Goal: Transaction & Acquisition: Purchase product/service

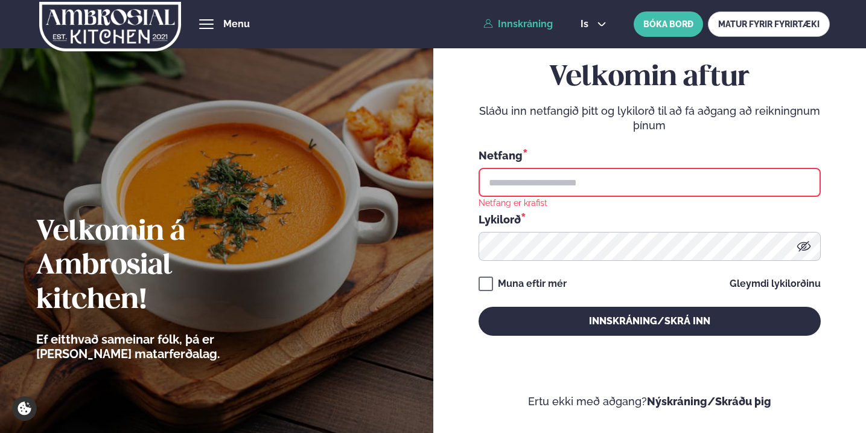
type input "**********"
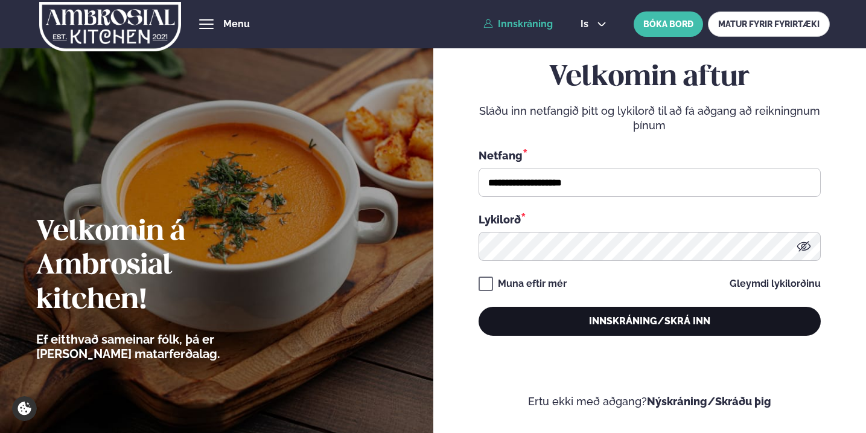
click at [625, 320] on button "Innskráning/Skrá inn" at bounding box center [650, 321] width 342 height 29
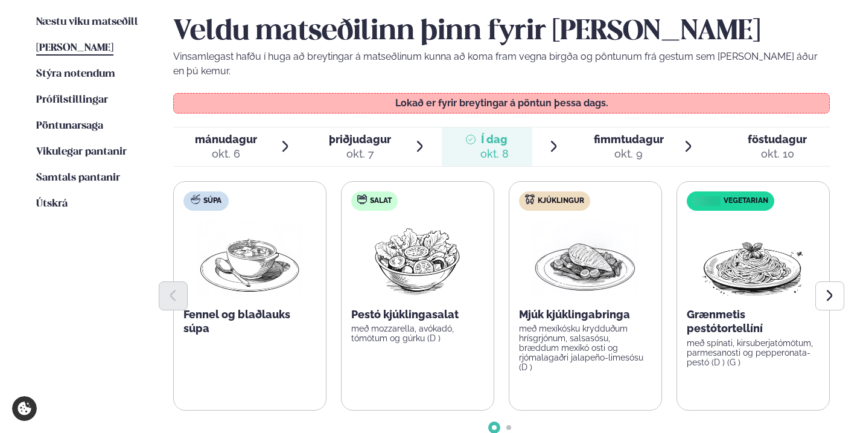
scroll to position [304, 0]
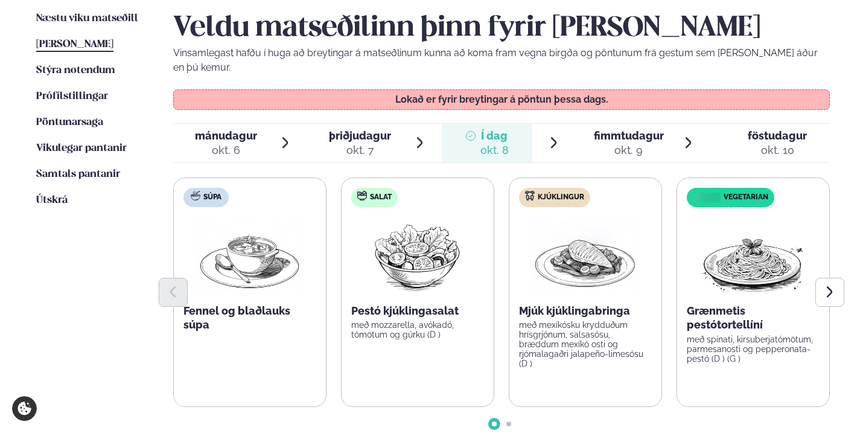
click at [622, 143] on div "okt. 9" at bounding box center [629, 150] width 70 height 14
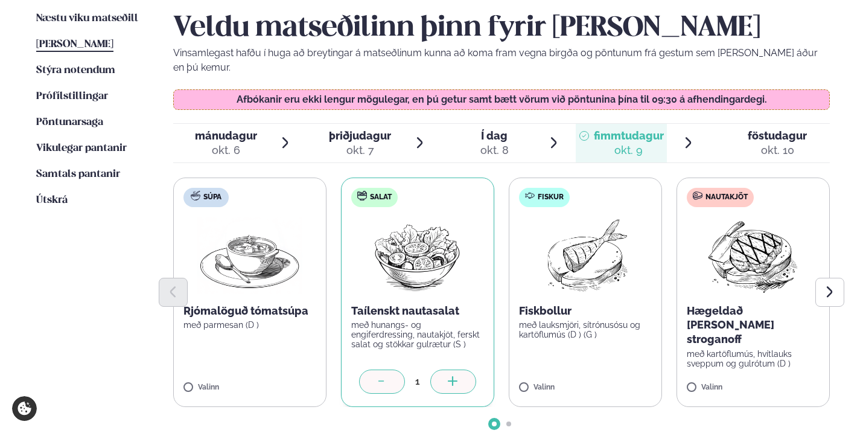
click at [539, 366] on label "Fiskur Fiskbollur með lauksmjöri, sítrónusósu og kartöflumús (D ) (G ) Valinn" at bounding box center [585, 291] width 153 height 229
click at [618, 376] on icon at bounding box center [621, 382] width 12 height 12
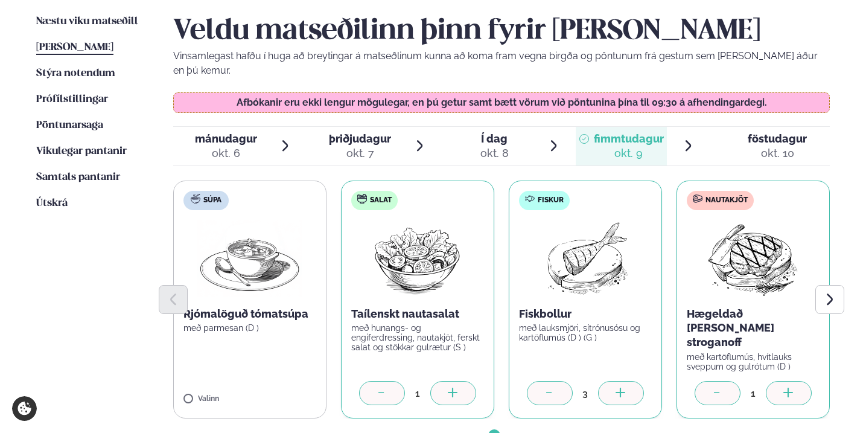
scroll to position [296, 0]
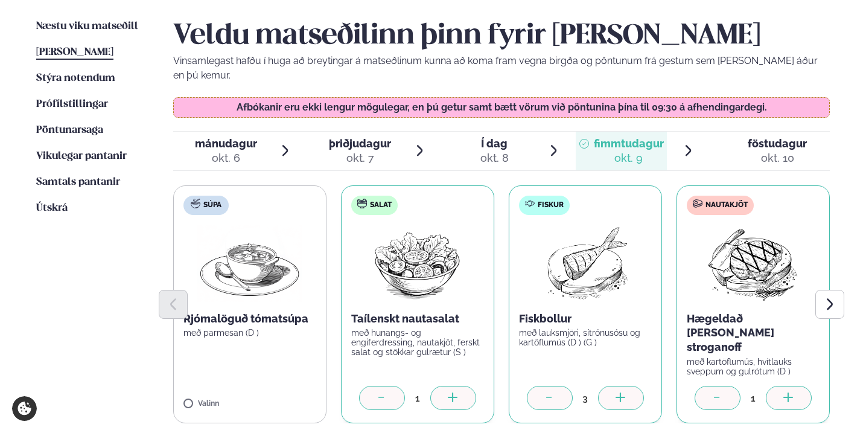
click at [791, 392] on icon at bounding box center [789, 398] width 12 height 12
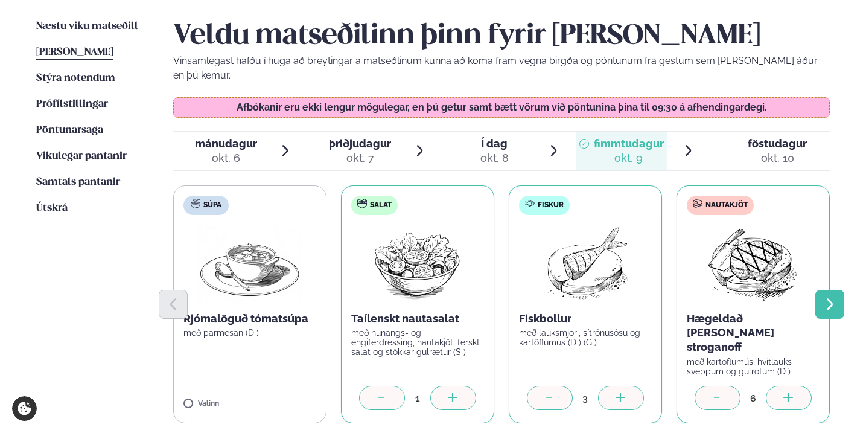
click at [829, 295] on button "Next slide" at bounding box center [829, 304] width 29 height 29
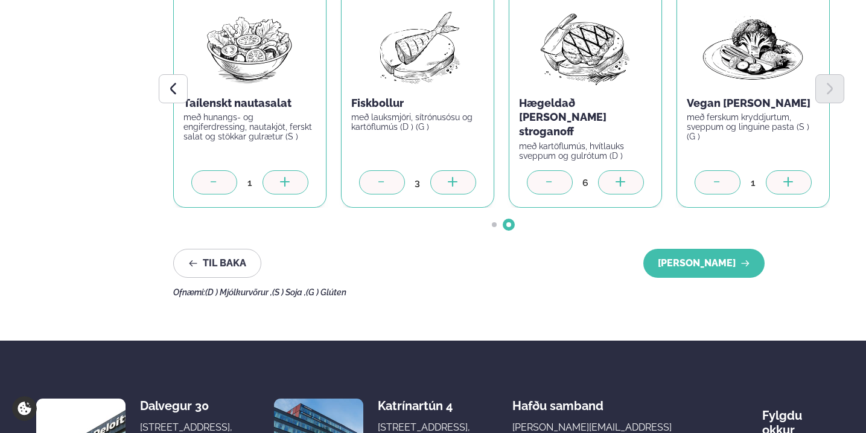
scroll to position [522, 0]
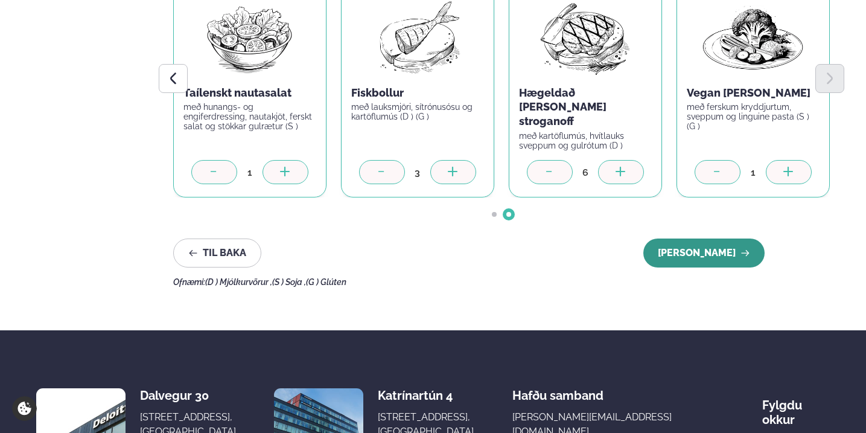
click at [717, 238] on button "[PERSON_NAME]" at bounding box center [703, 252] width 121 height 29
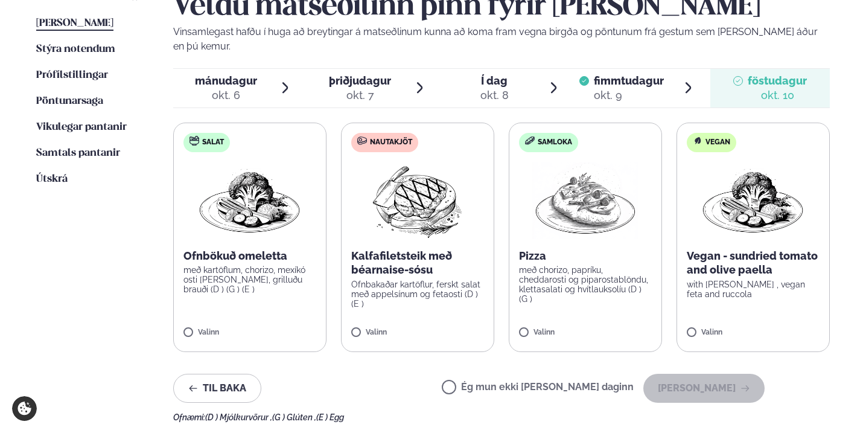
scroll to position [322, 0]
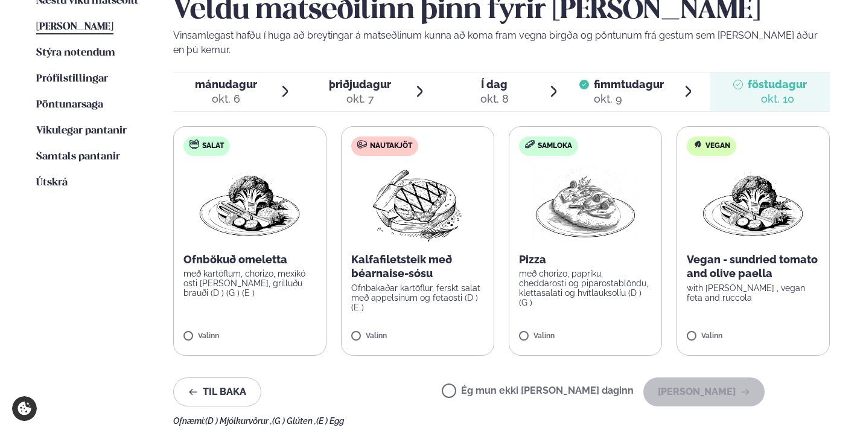
click at [620, 78] on span "fimmtudagur" at bounding box center [629, 84] width 70 height 13
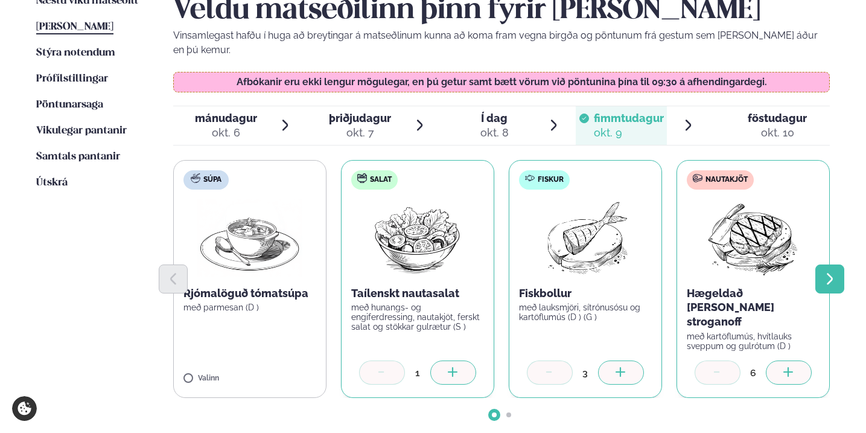
click at [838, 264] on button "Next slide" at bounding box center [829, 278] width 29 height 29
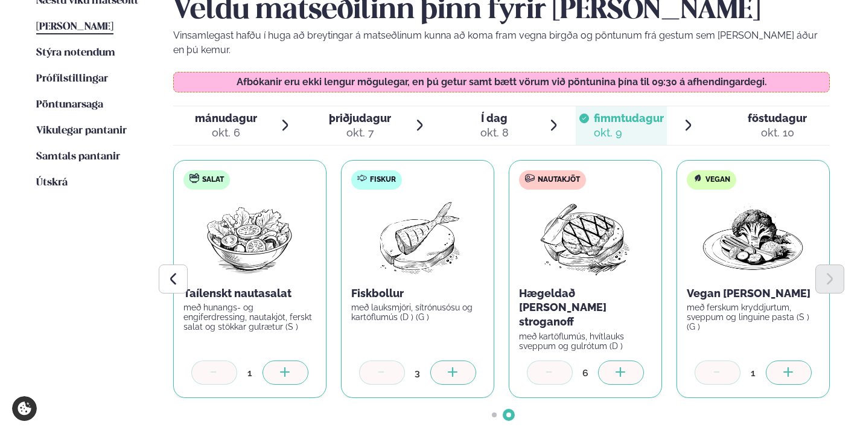
click at [71, 179] on li "Útskrá" at bounding box center [92, 183] width 113 height 14
click at [50, 177] on span "Útskrá" at bounding box center [51, 182] width 31 height 10
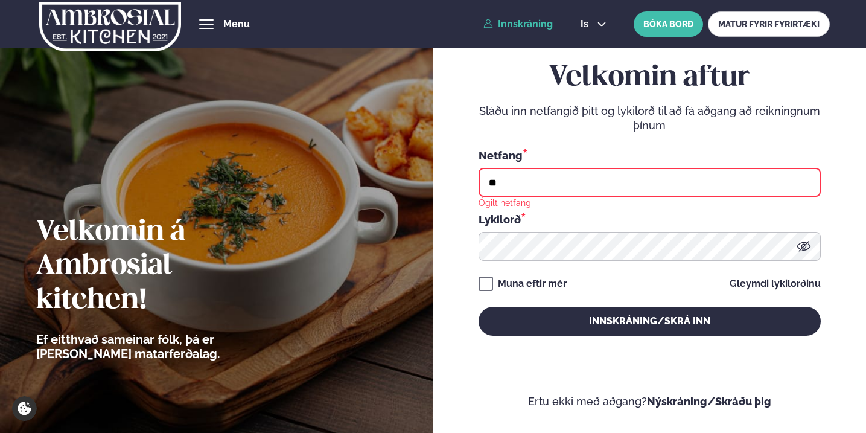
type input "**********"
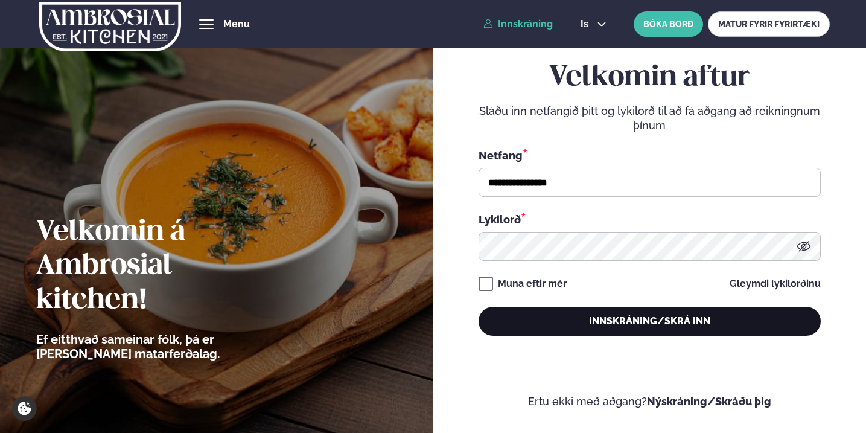
click at [561, 314] on button "Innskráning/Skrá inn" at bounding box center [650, 321] width 342 height 29
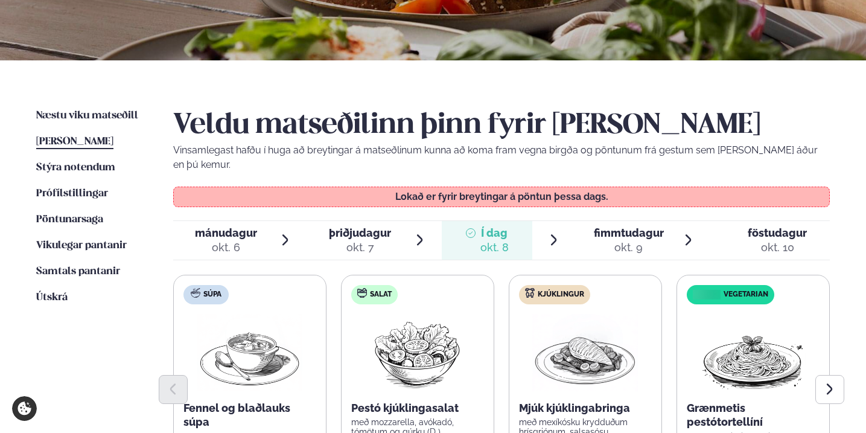
scroll to position [220, 0]
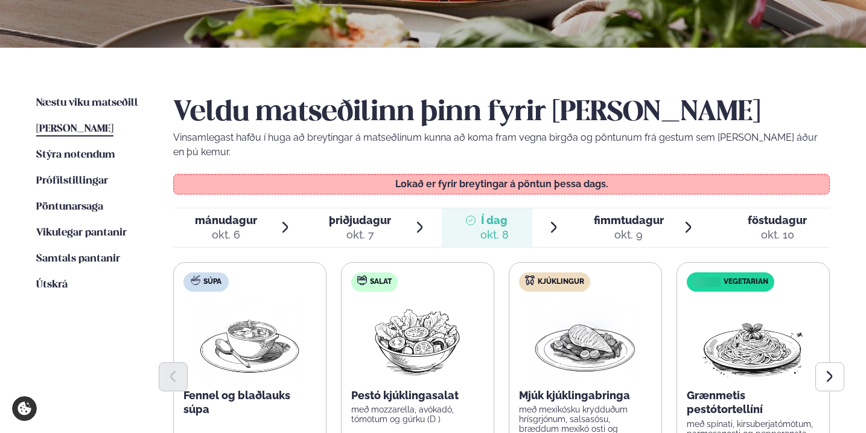
click at [604, 214] on span "fimmtudagur" at bounding box center [629, 220] width 70 height 13
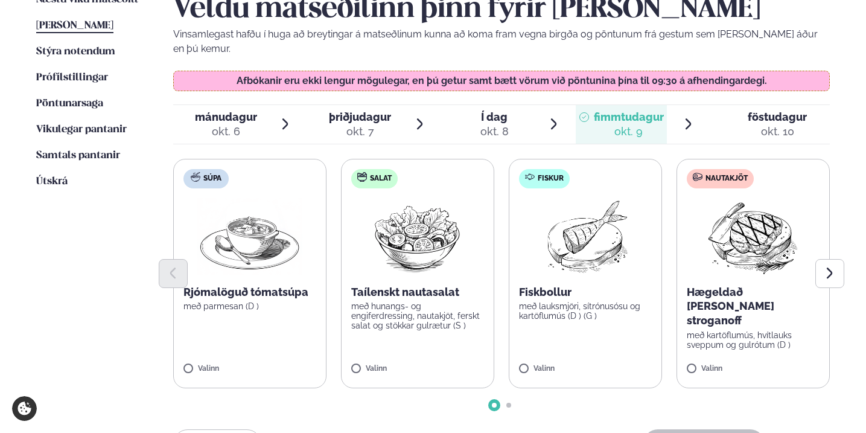
scroll to position [324, 0]
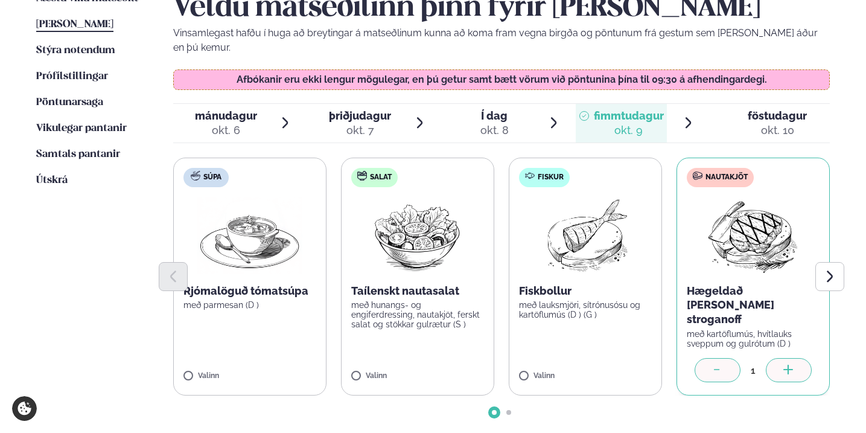
click at [786, 365] on icon at bounding box center [789, 371] width 12 height 12
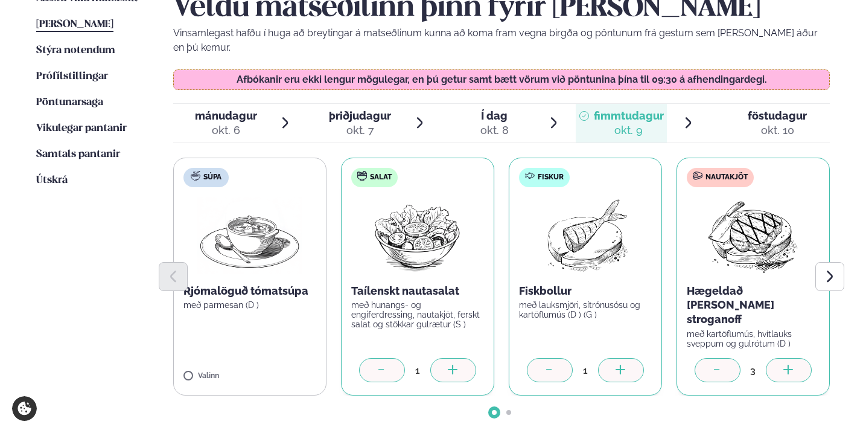
click at [453, 365] on icon at bounding box center [453, 371] width 12 height 12
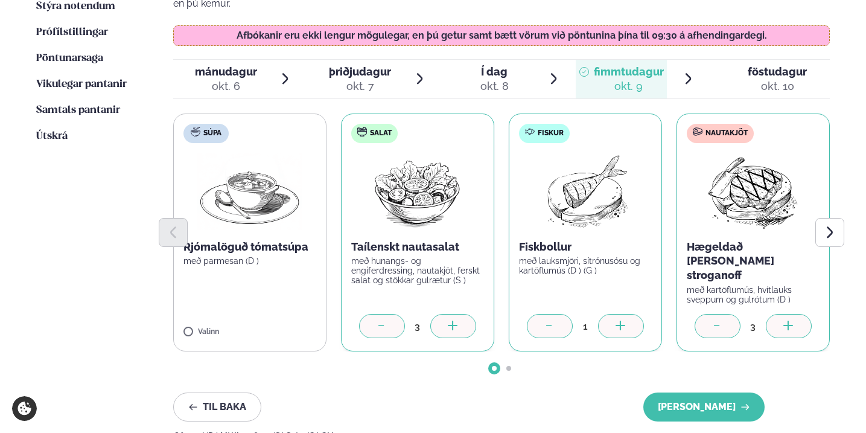
scroll to position [369, 0]
click at [677, 392] on button "[PERSON_NAME]" at bounding box center [703, 406] width 121 height 29
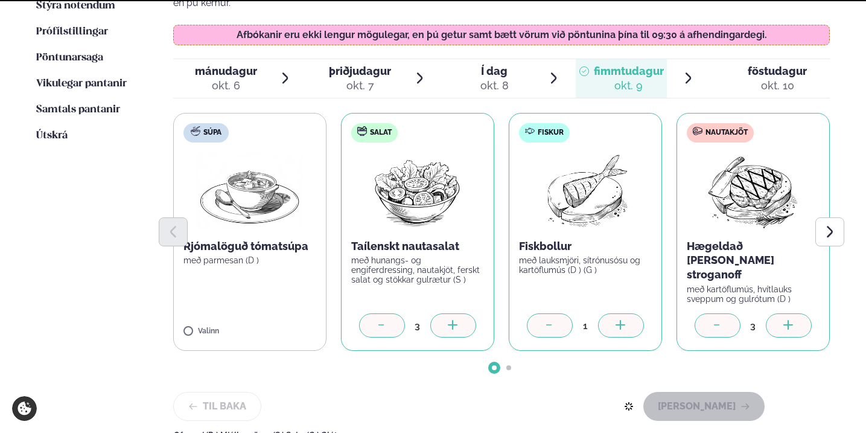
scroll to position [362, 0]
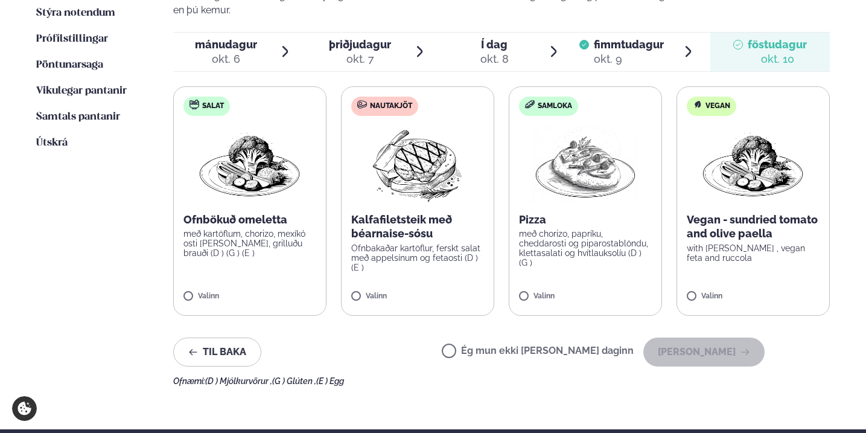
click at [608, 38] on span "fimmtudagur" at bounding box center [629, 44] width 70 height 13
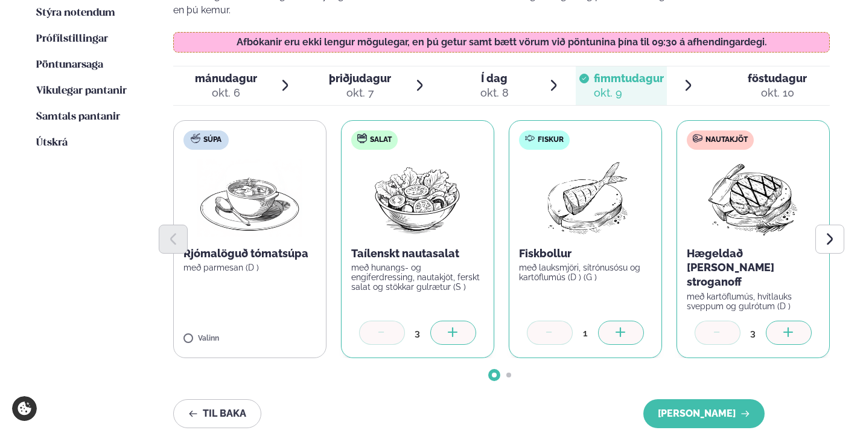
click at [787, 66] on span "föstudagur fös. [DATE]" at bounding box center [770, 85] width 120 height 39
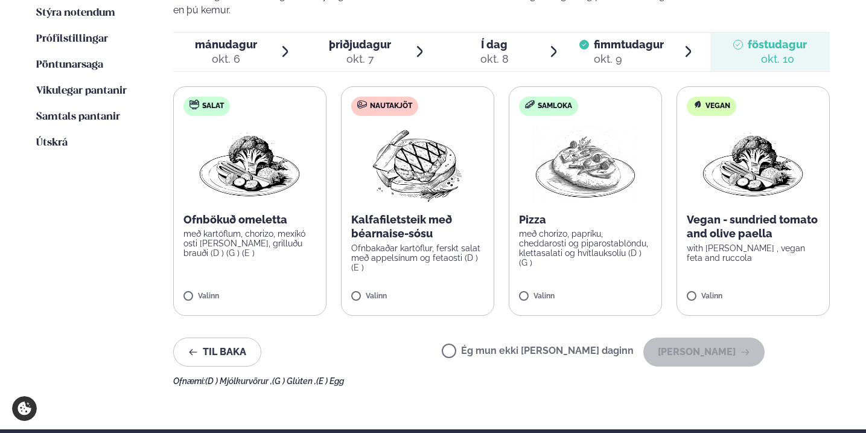
click at [629, 38] on span "fimmtudagur" at bounding box center [629, 44] width 70 height 13
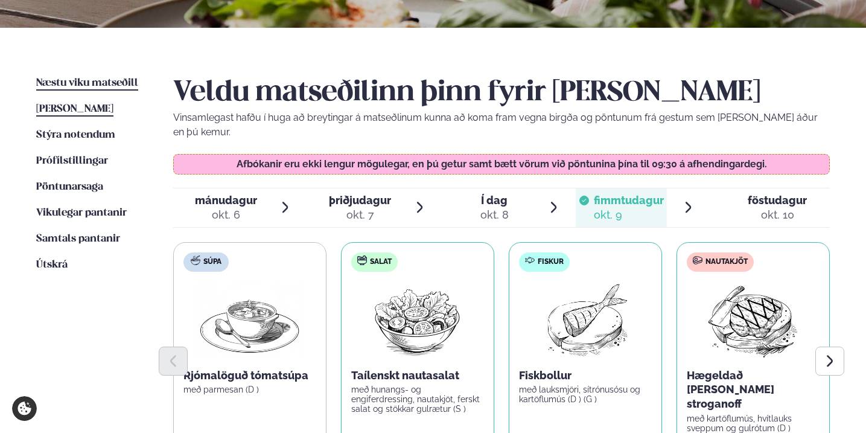
scroll to position [233, 0]
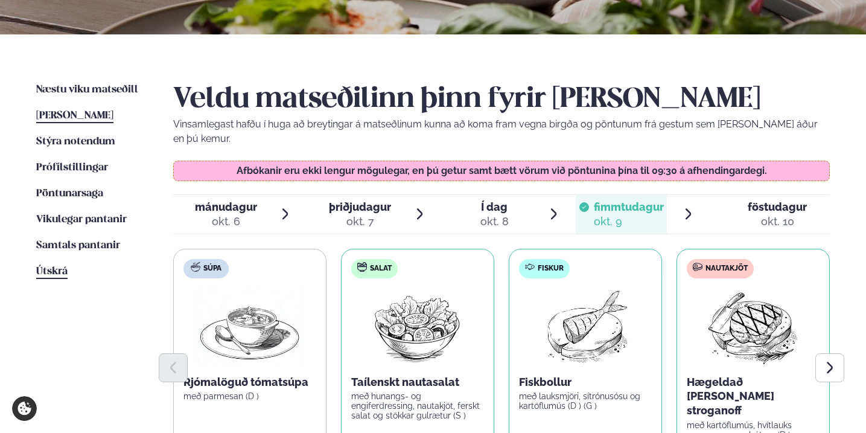
click at [51, 269] on span "Útskrá" at bounding box center [51, 271] width 31 height 10
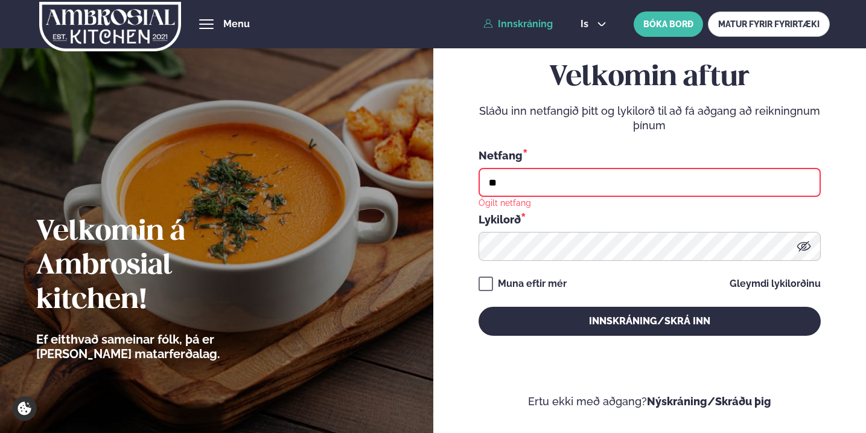
type input "**********"
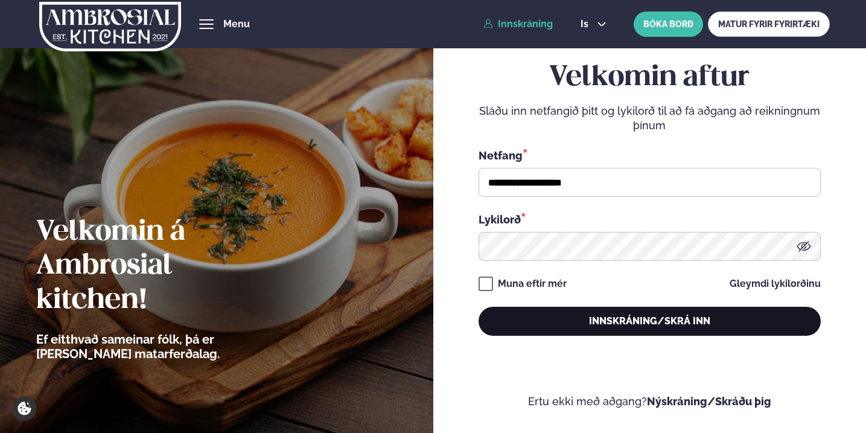
click at [592, 327] on button "Innskráning/Skrá inn" at bounding box center [650, 321] width 342 height 29
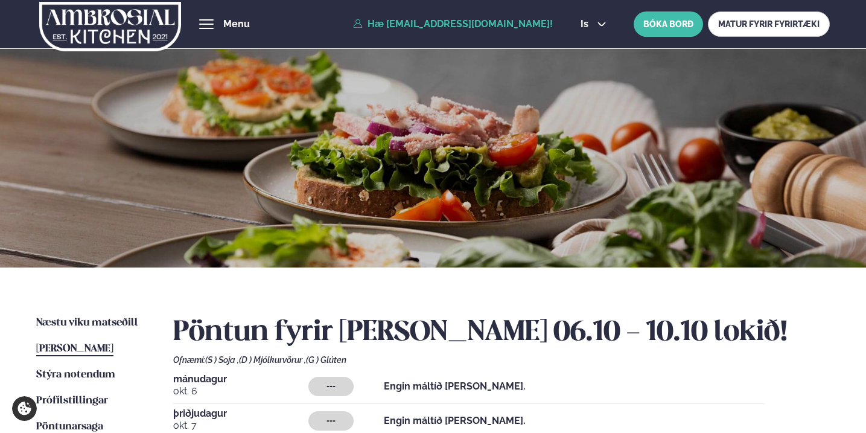
click at [112, 18] on img at bounding box center [111, 26] width 144 height 49
